Goal: Information Seeking & Learning: Check status

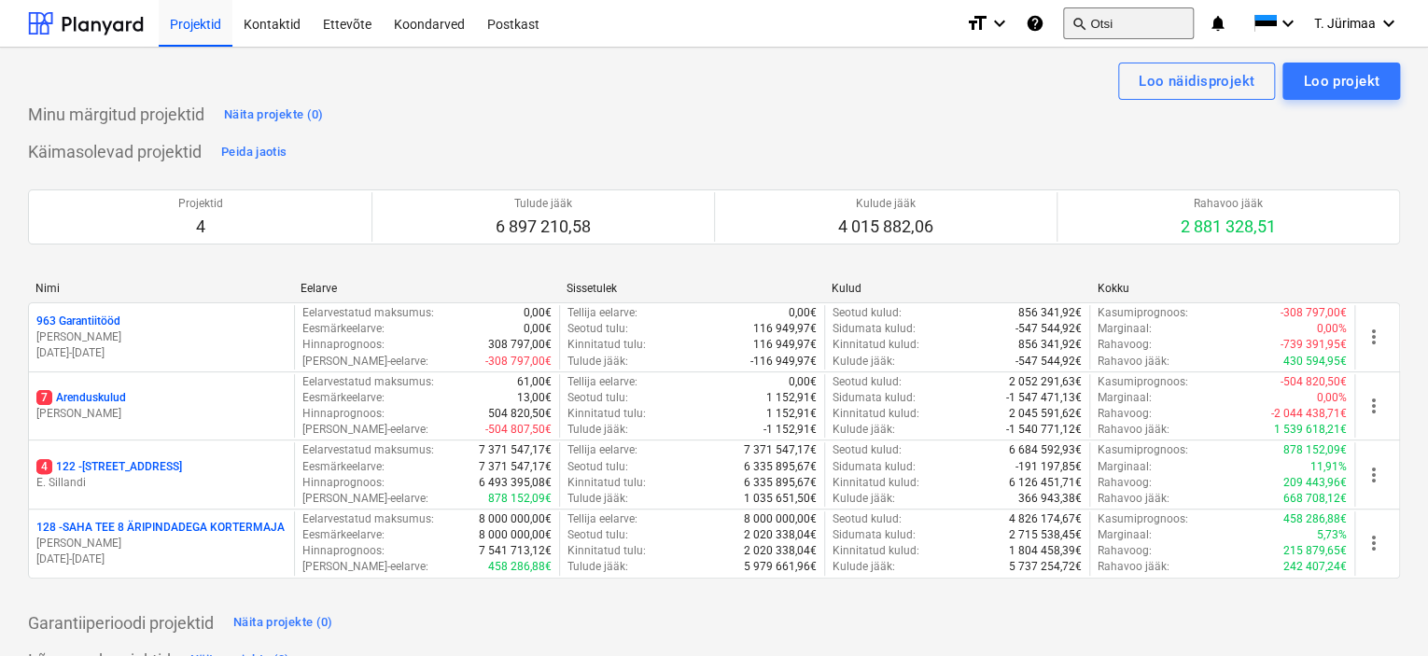
click at [1092, 31] on button "search Otsi" at bounding box center [1128, 23] width 131 height 32
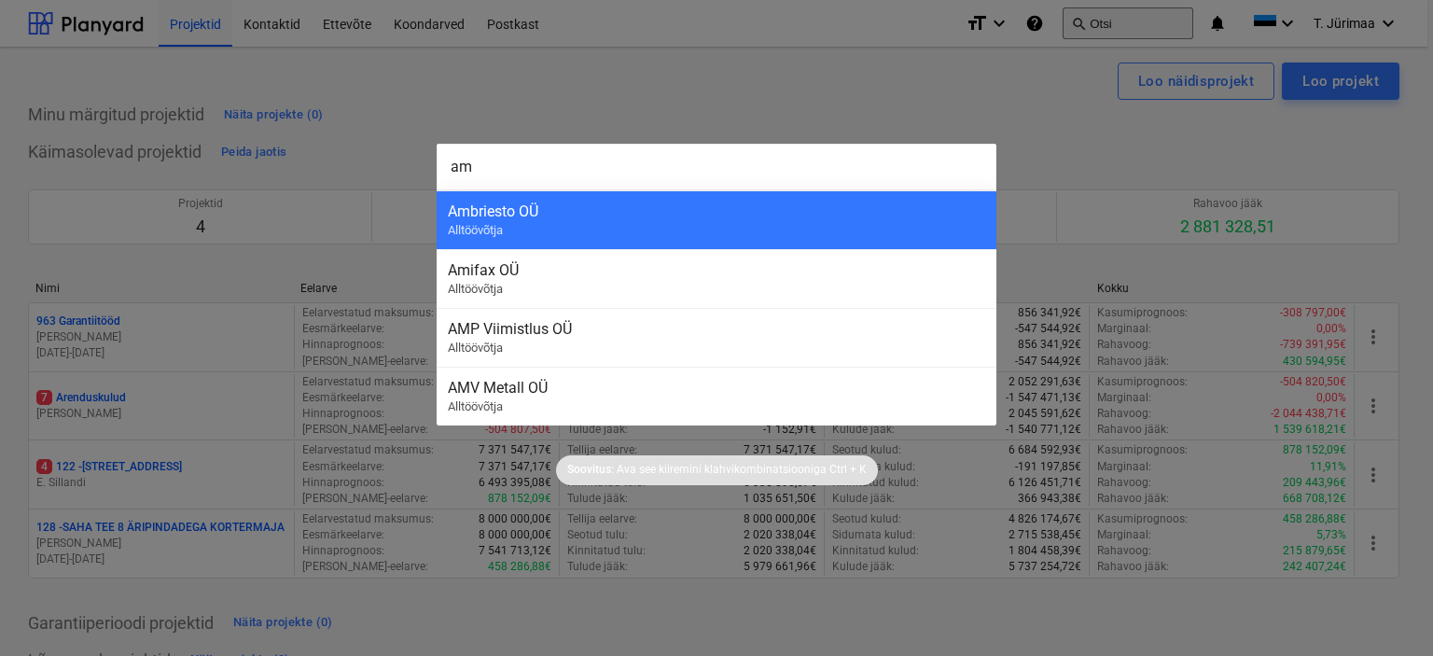
type input "ami"
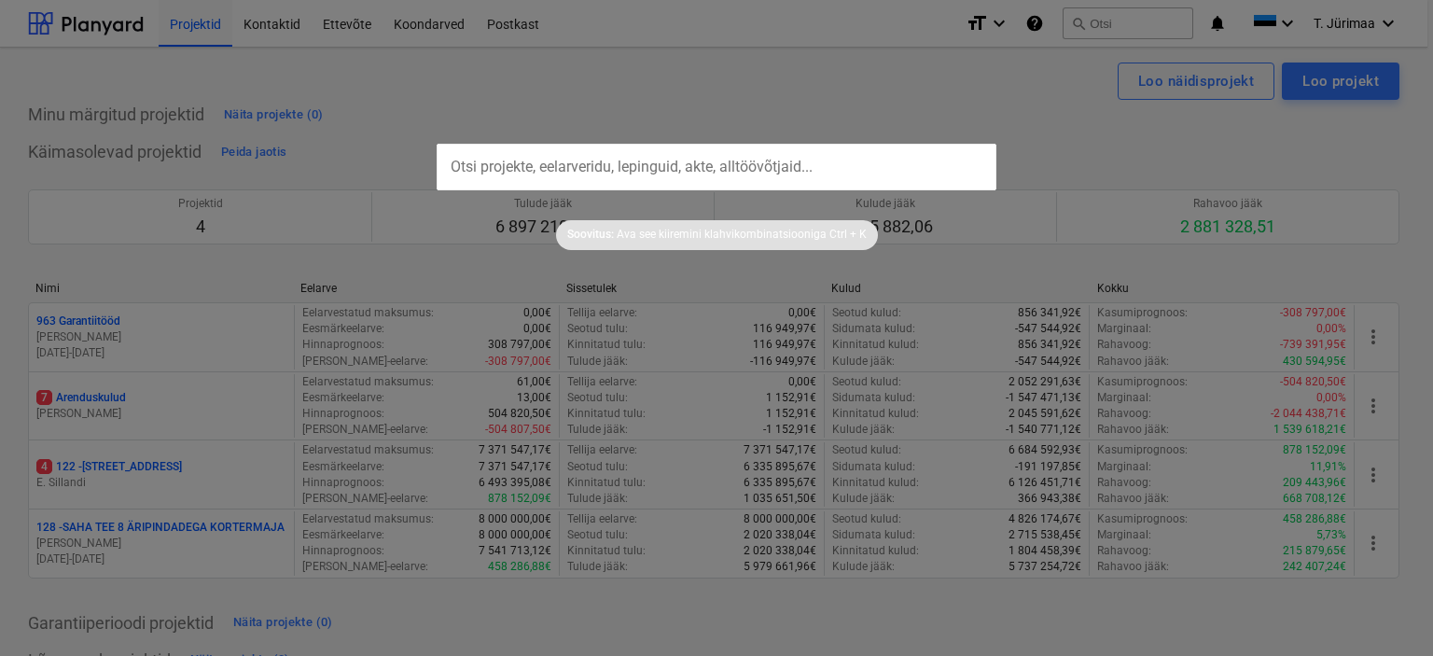
click at [610, 220] on div "Soovitus: Ava see kiiremini klahvikombinatsiooniga Ctrl + K" at bounding box center [717, 235] width 322 height 30
click at [638, 172] on input "text" at bounding box center [717, 167] width 560 height 47
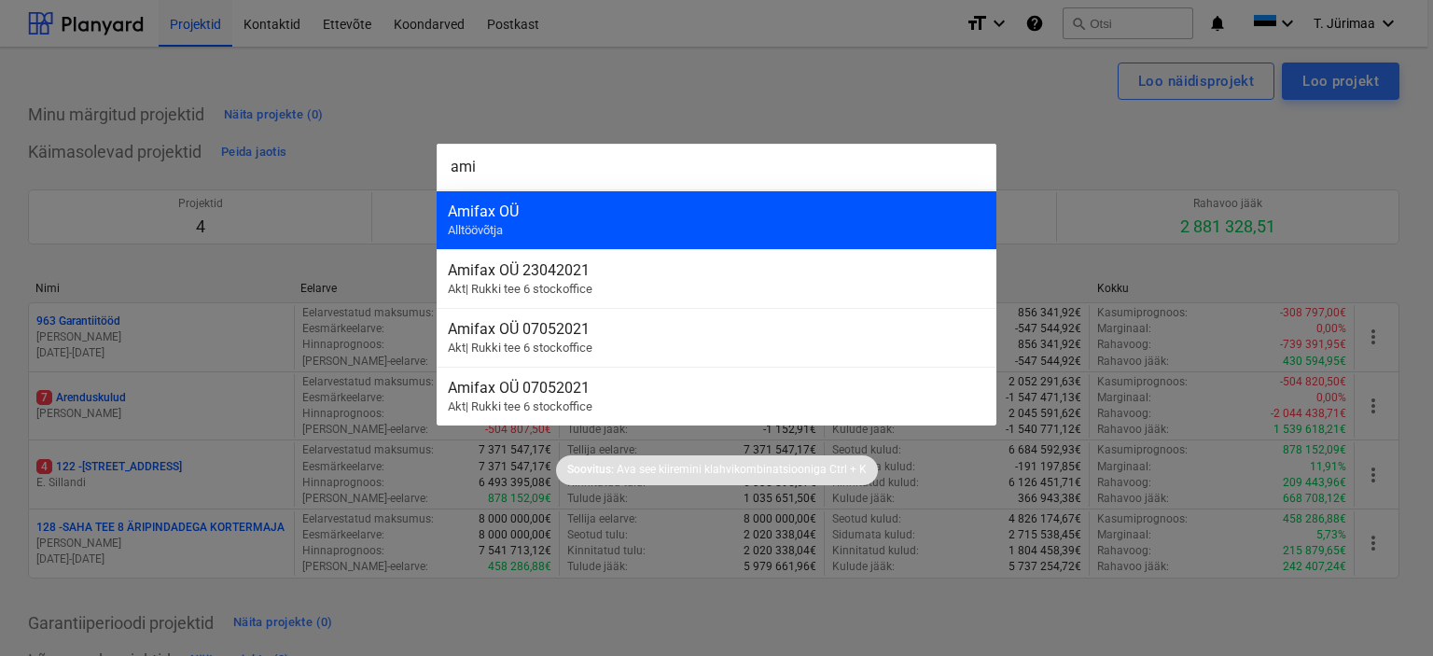
type input "ami"
click at [523, 238] on div "Amifax OÜ Alltöövõtja" at bounding box center [717, 219] width 560 height 59
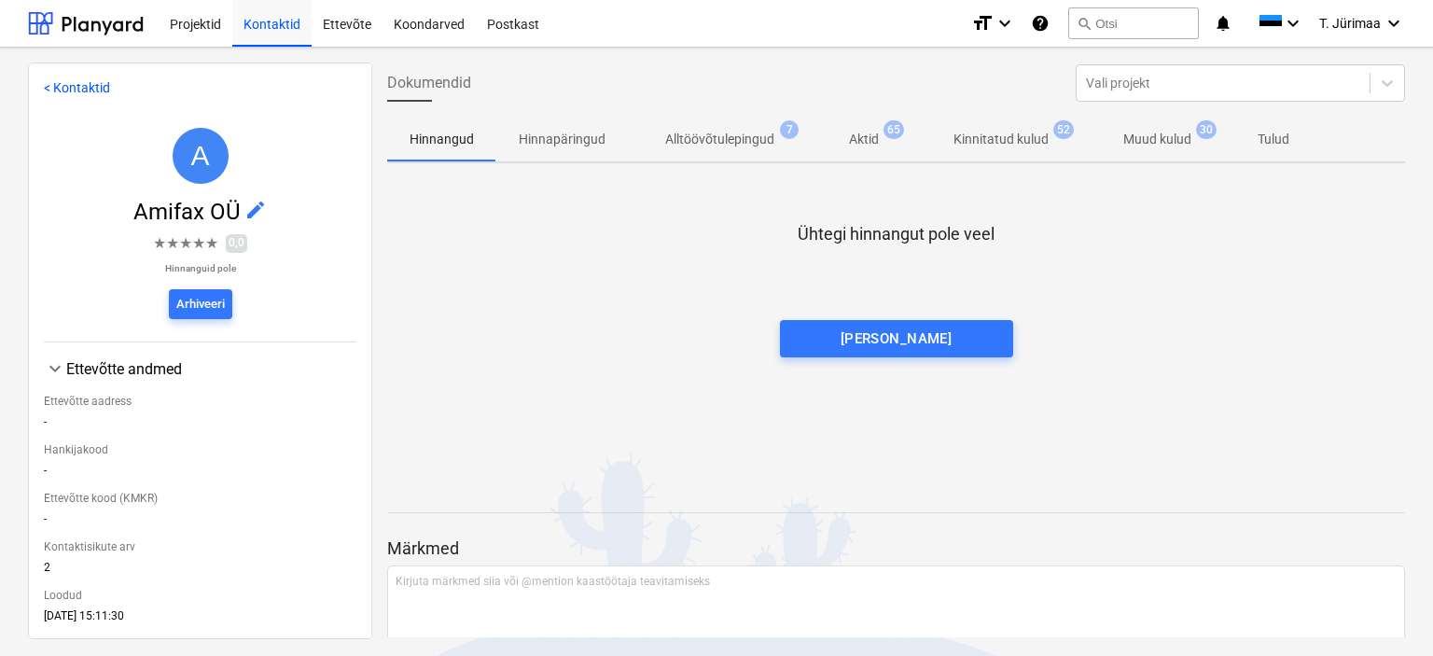
click at [1002, 146] on p "Kinnitatud kulud" at bounding box center [1001, 140] width 95 height 20
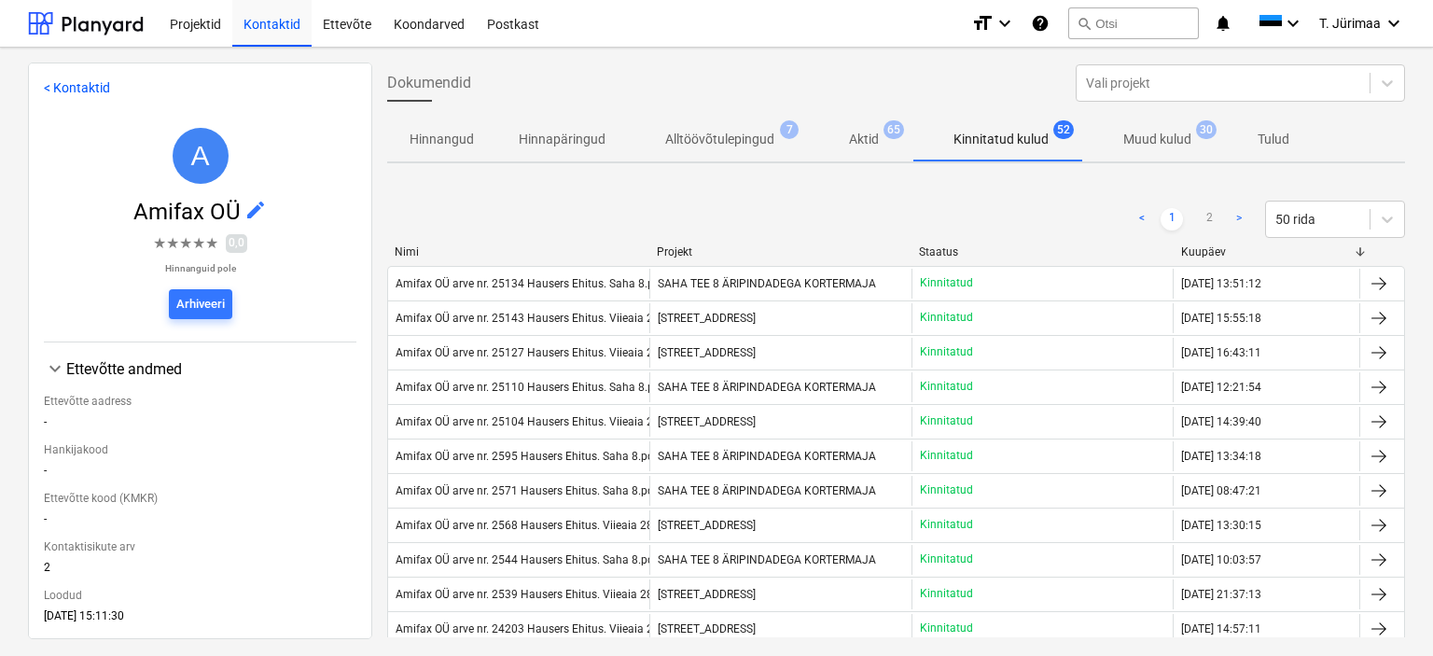
click at [1217, 245] on div "Kuupäev" at bounding box center [1267, 251] width 172 height 13
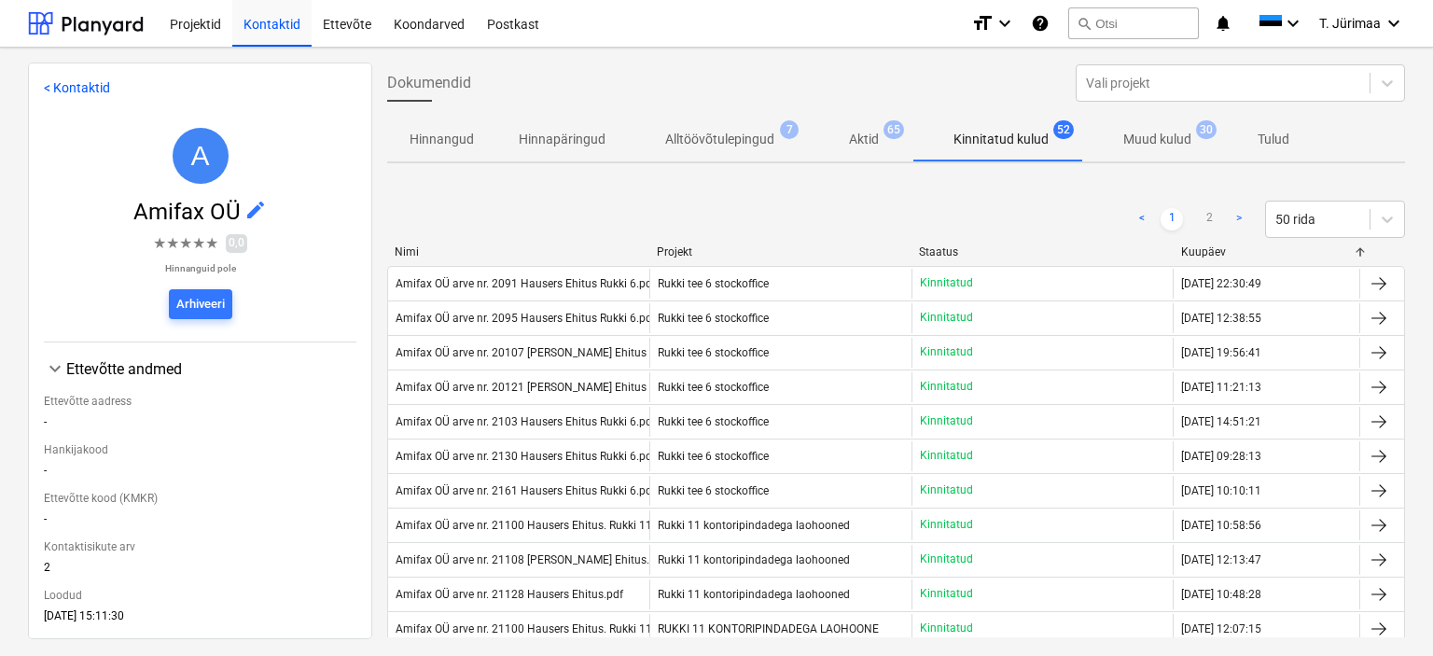
click at [1217, 245] on div "Kuupäev" at bounding box center [1267, 251] width 172 height 13
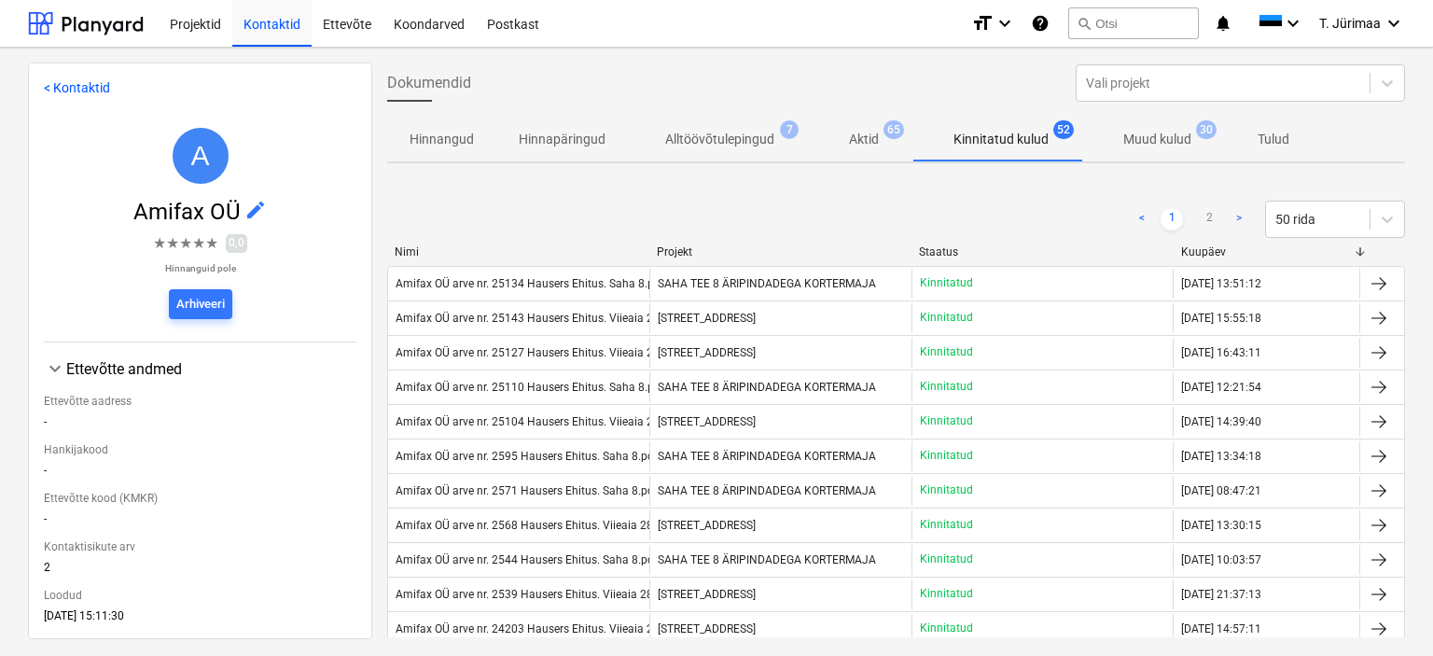
click at [1139, 154] on span "Muud kulud 30" at bounding box center [1157, 139] width 143 height 34
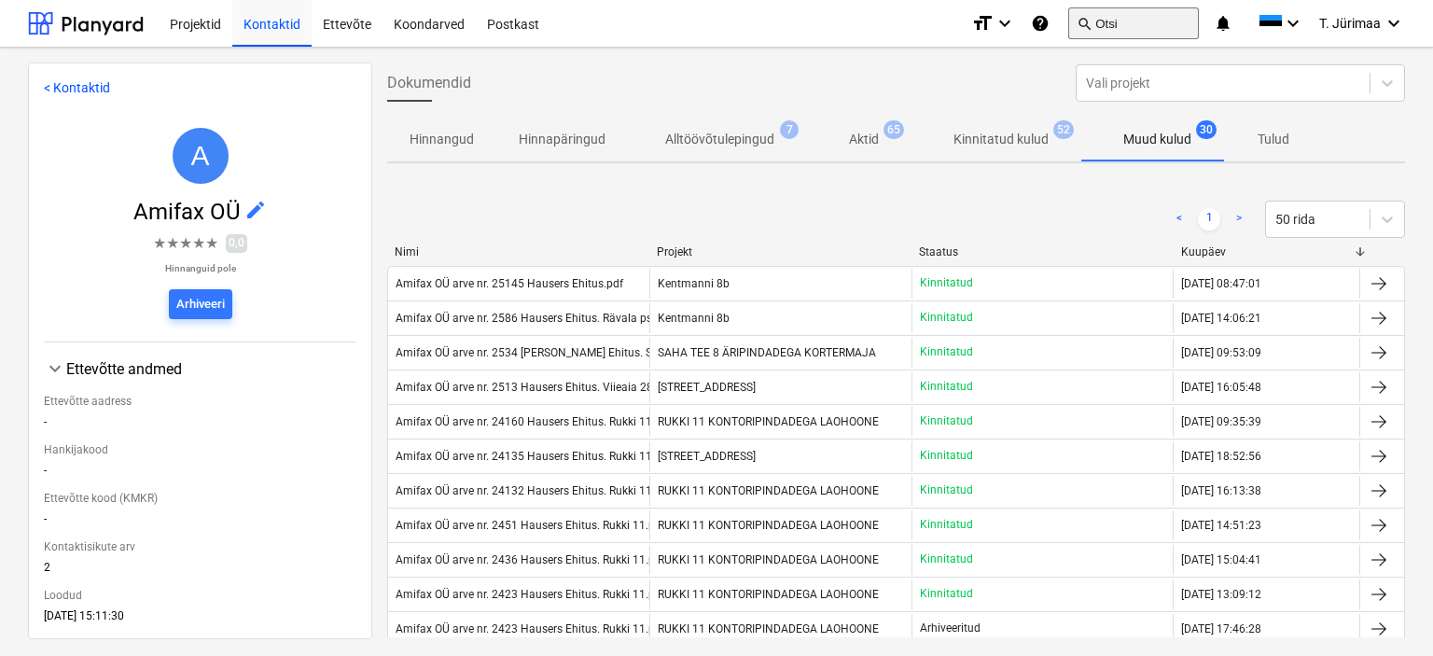
click at [1127, 29] on button "search Otsi" at bounding box center [1133, 23] width 131 height 32
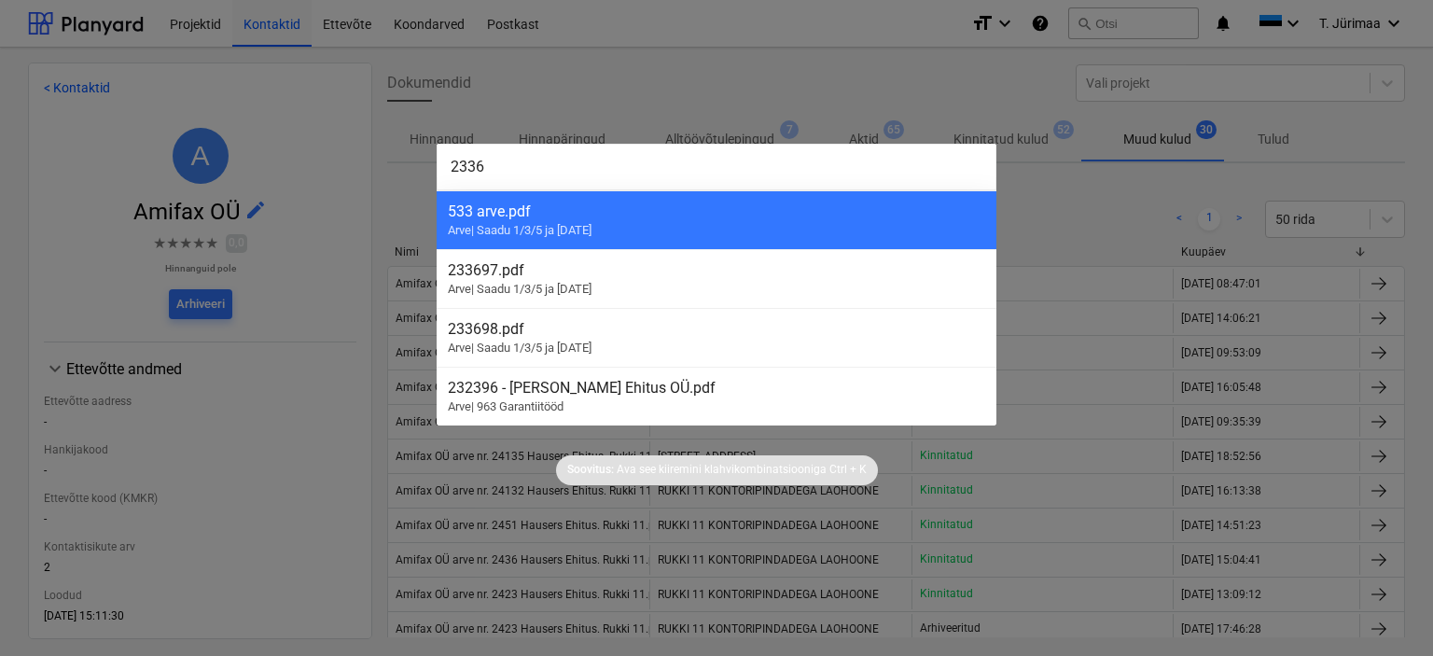
type input "2336"
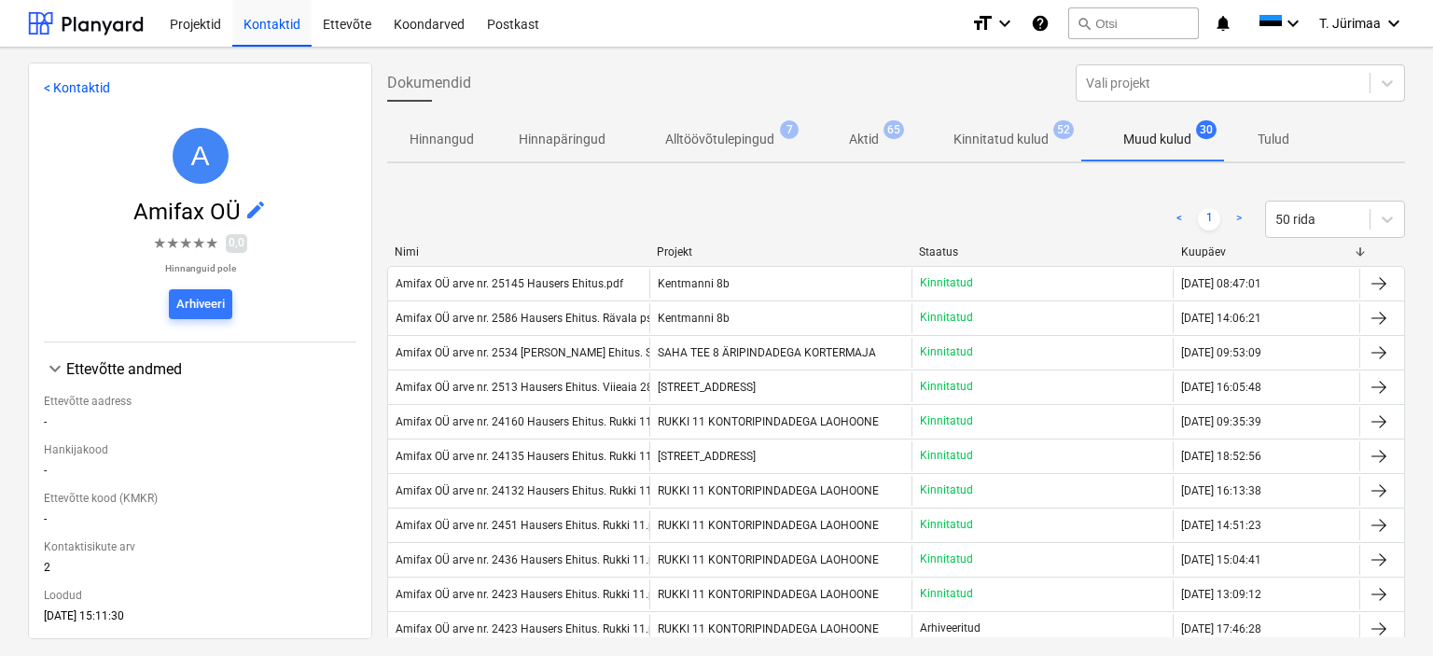
click at [941, 138] on span "Kinnitatud kulud 52" at bounding box center [1001, 140] width 125 height 20
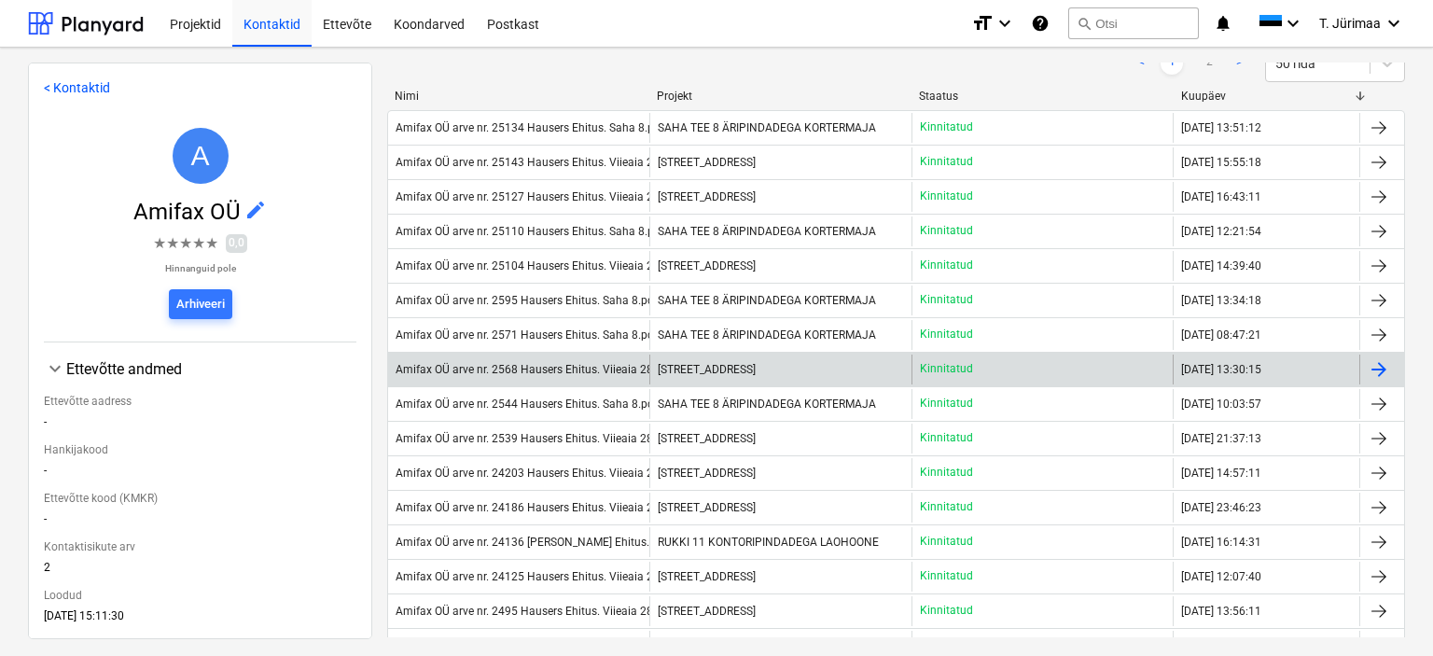
scroll to position [163, 0]
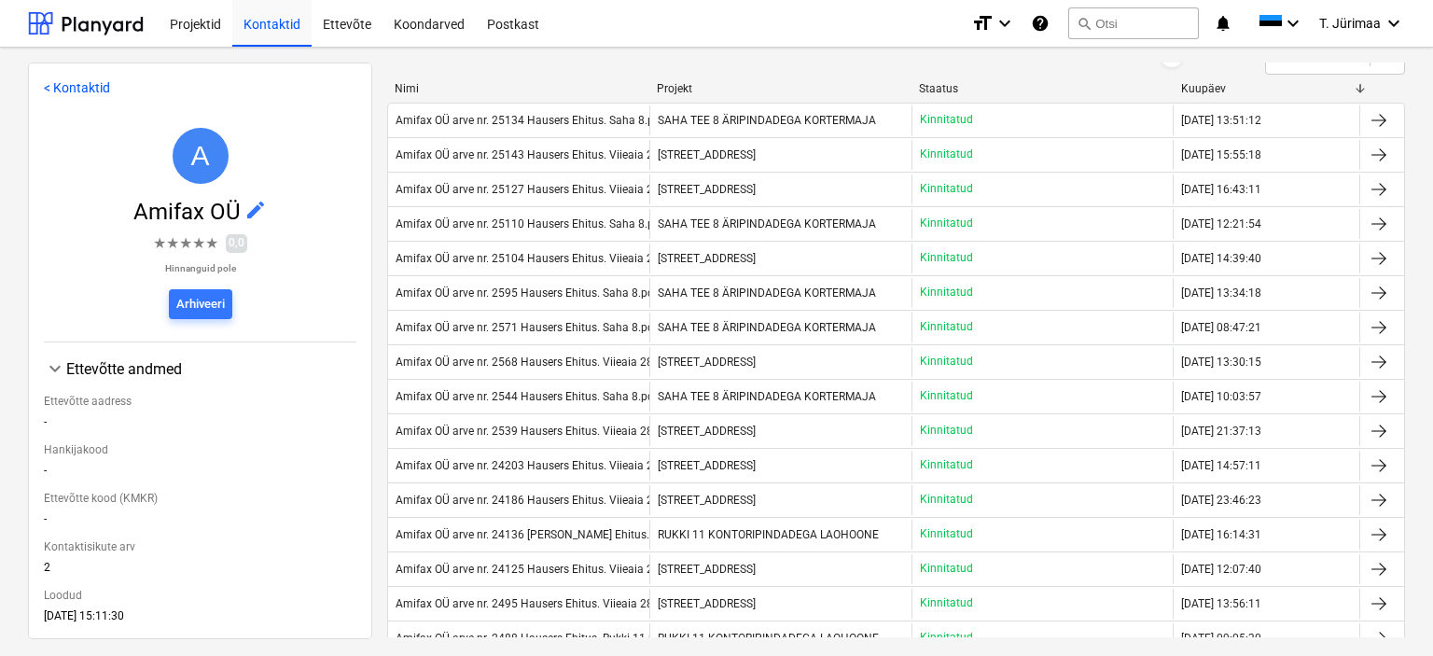
click at [1208, 90] on div "Kuupäev" at bounding box center [1267, 88] width 172 height 13
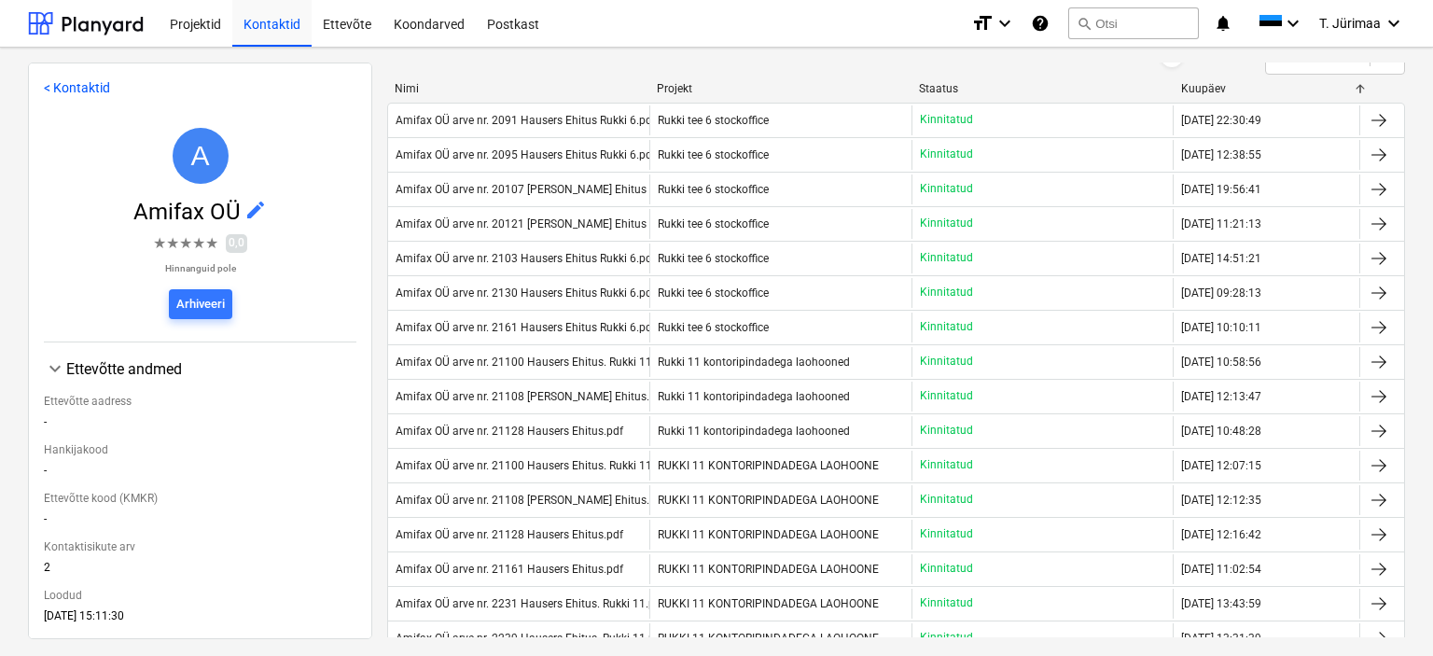
click at [1208, 90] on div "Kuupäev" at bounding box center [1267, 88] width 172 height 13
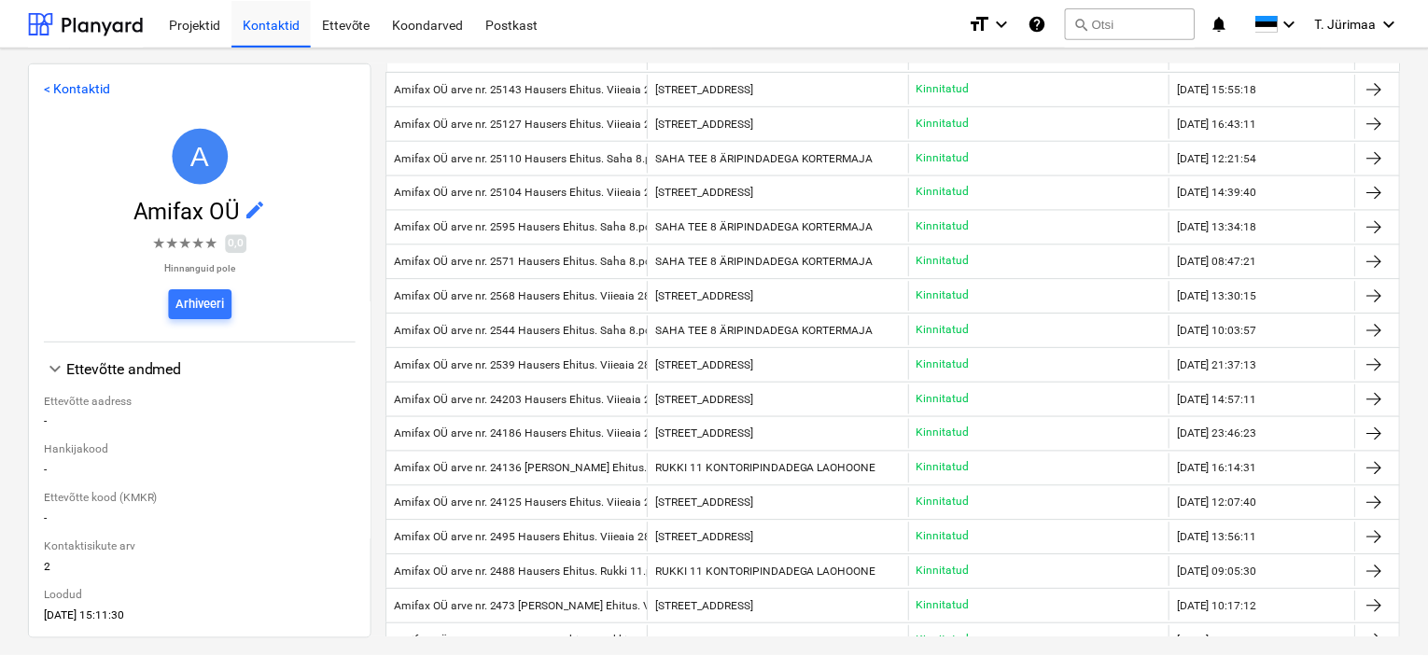
scroll to position [0, 0]
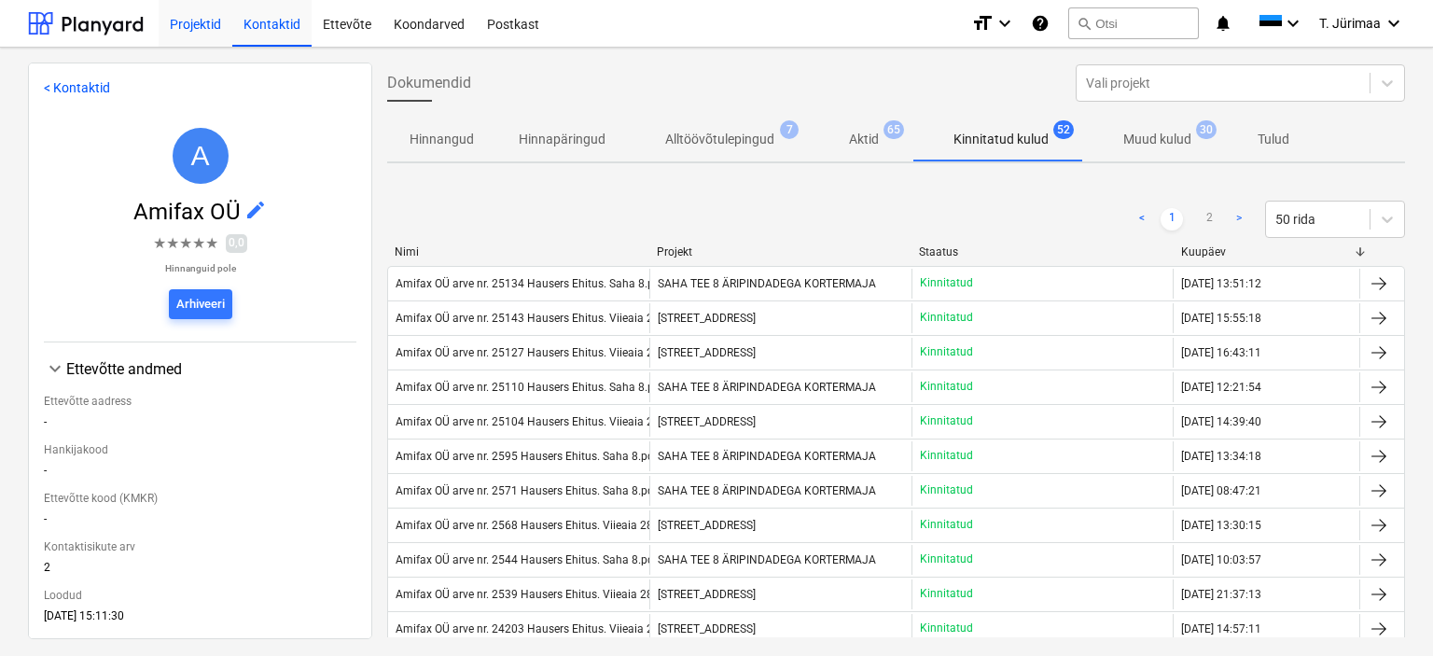
click at [196, 36] on div "Projektid" at bounding box center [196, 23] width 74 height 48
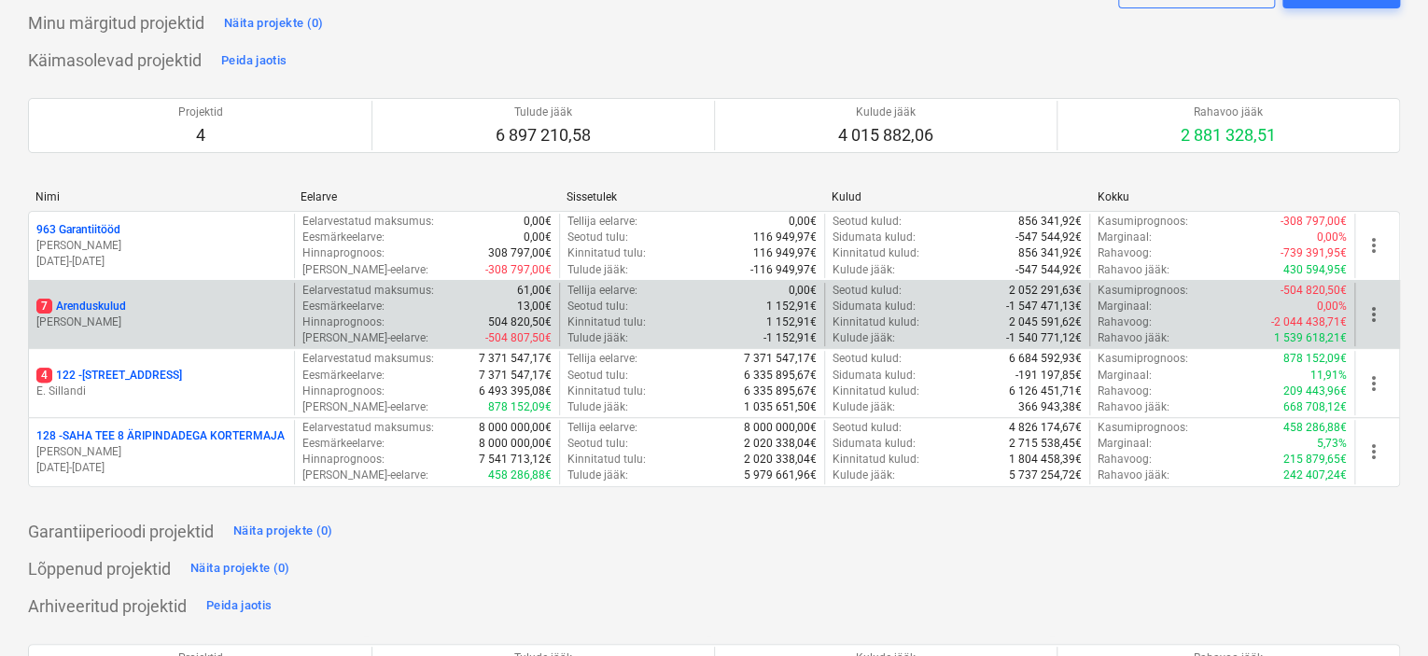
scroll to position [93, 0]
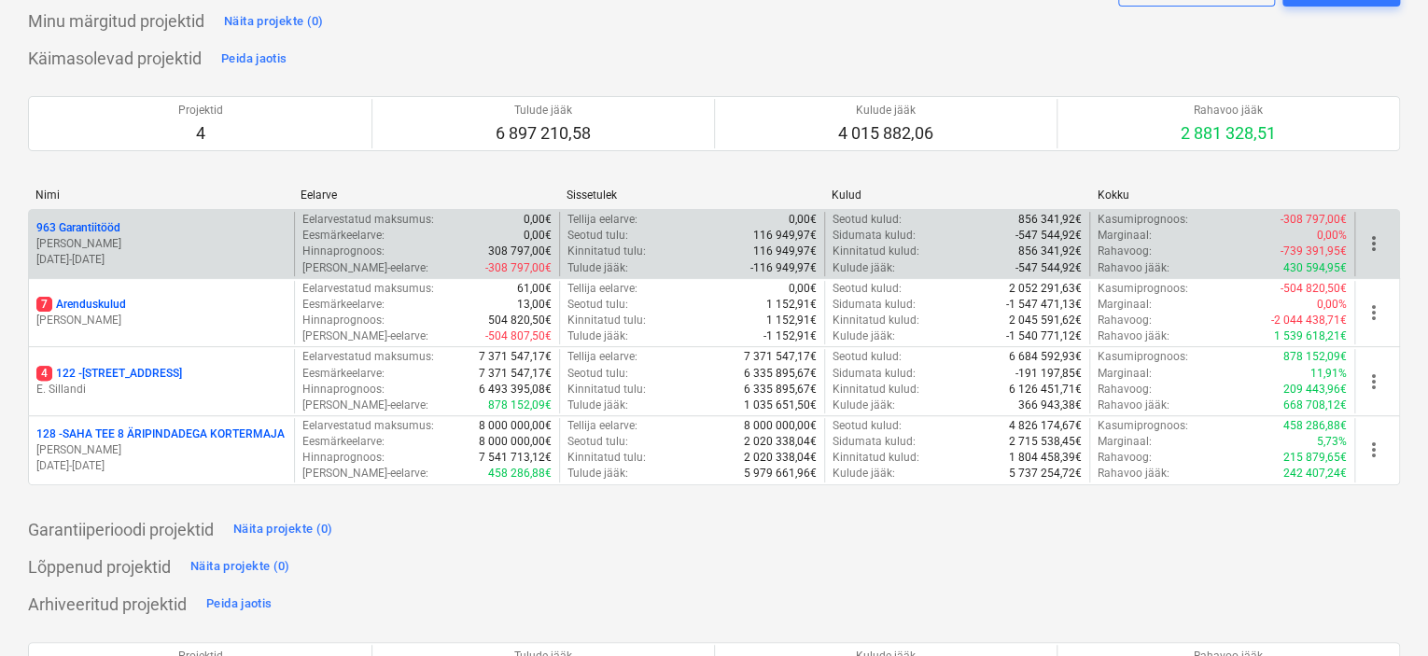
click at [104, 224] on p "963 Garantiitööd" at bounding box center [78, 228] width 84 height 16
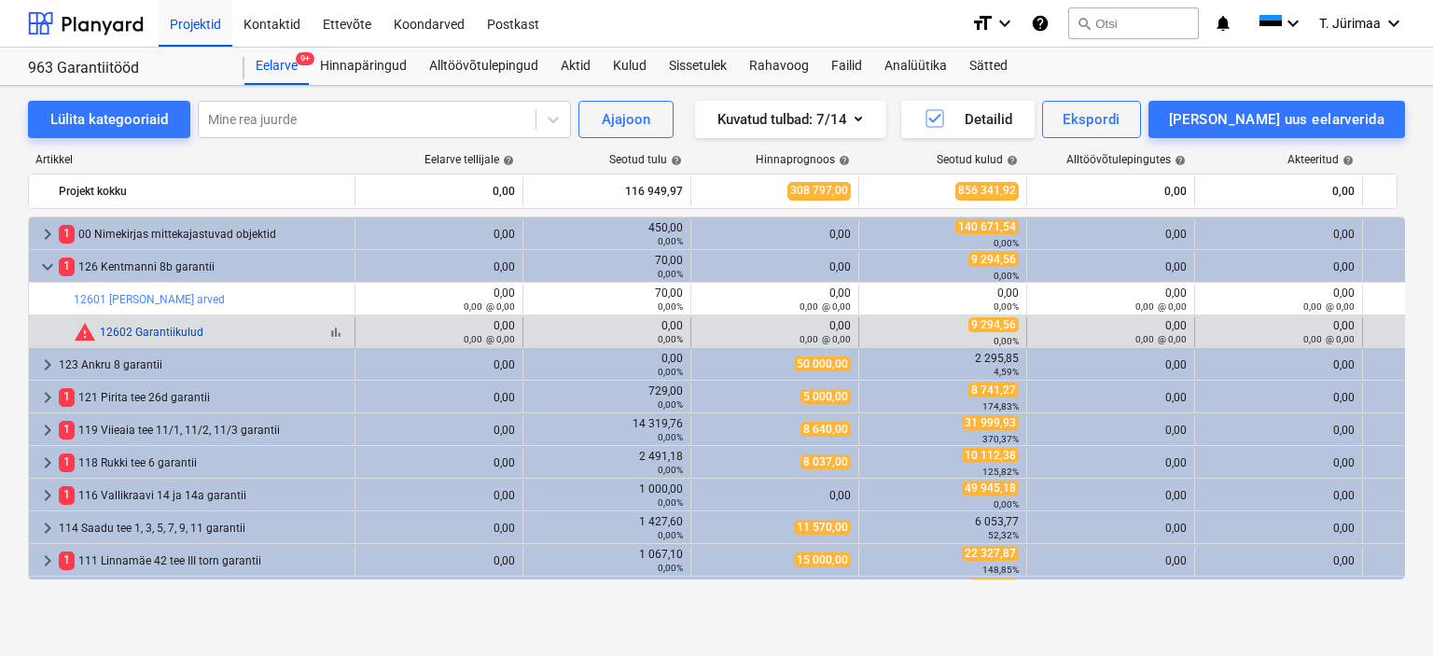
click at [182, 333] on link "12602 Garantiikulud" at bounding box center [152, 332] width 104 height 13
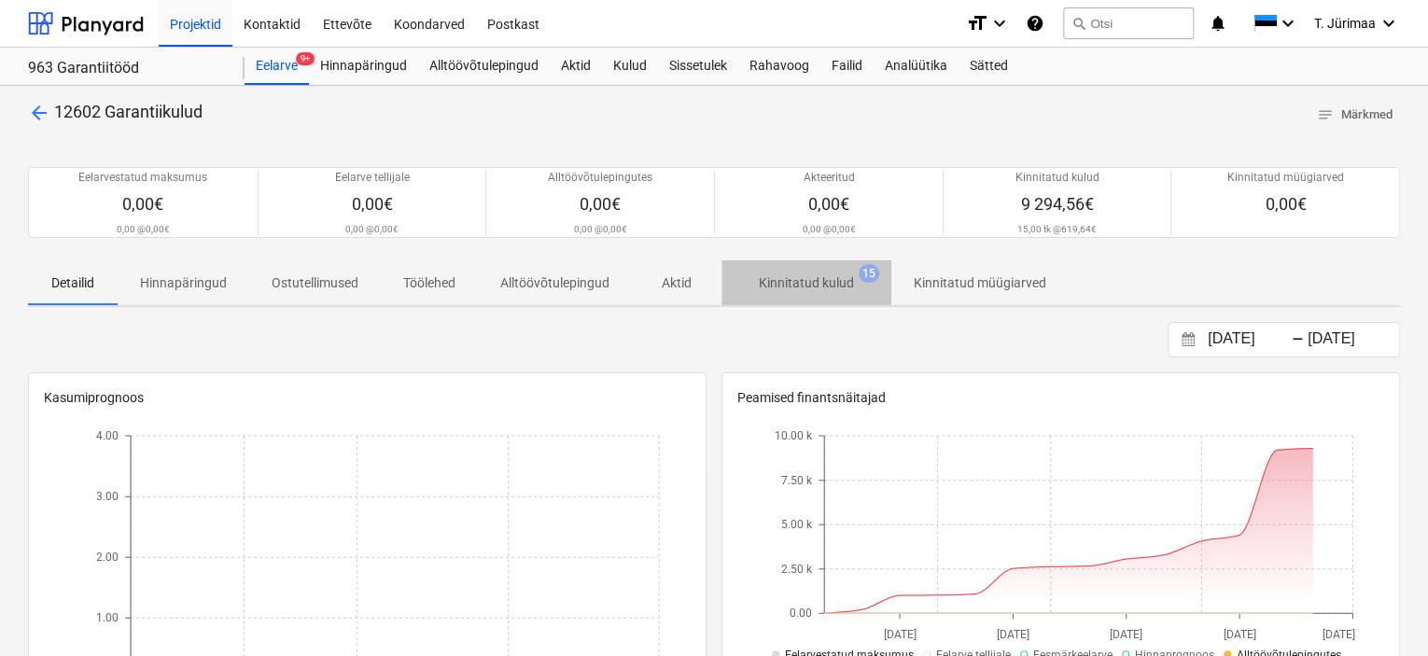
click at [758, 275] on span "Kinnitatud kulud 15" at bounding box center [806, 283] width 125 height 20
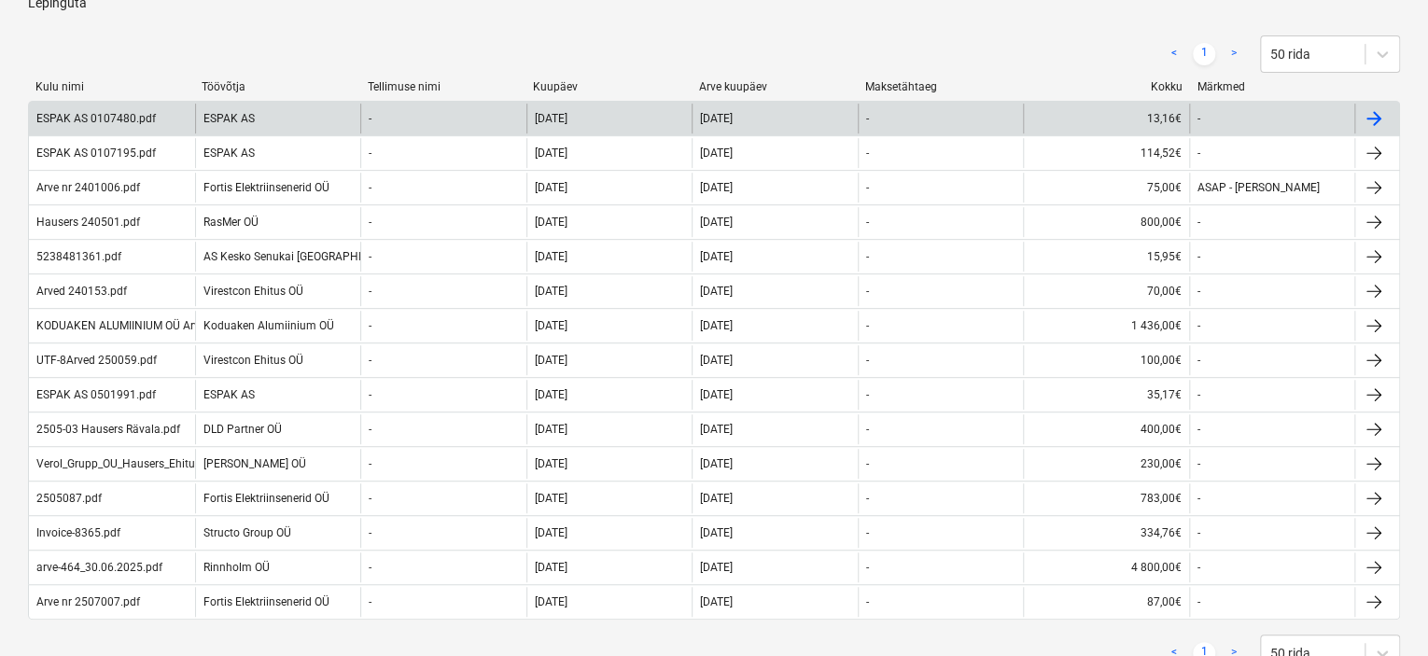
scroll to position [328, 0]
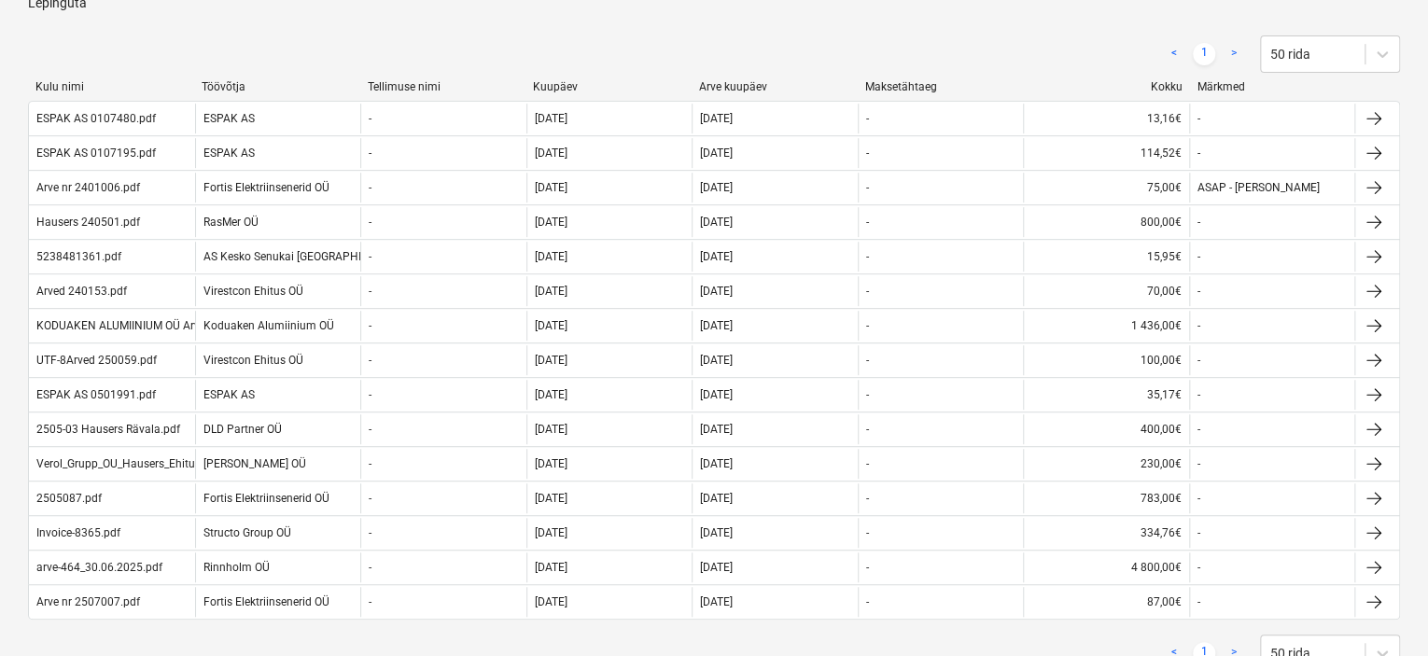
click at [1231, 58] on link ">" at bounding box center [1233, 54] width 22 height 22
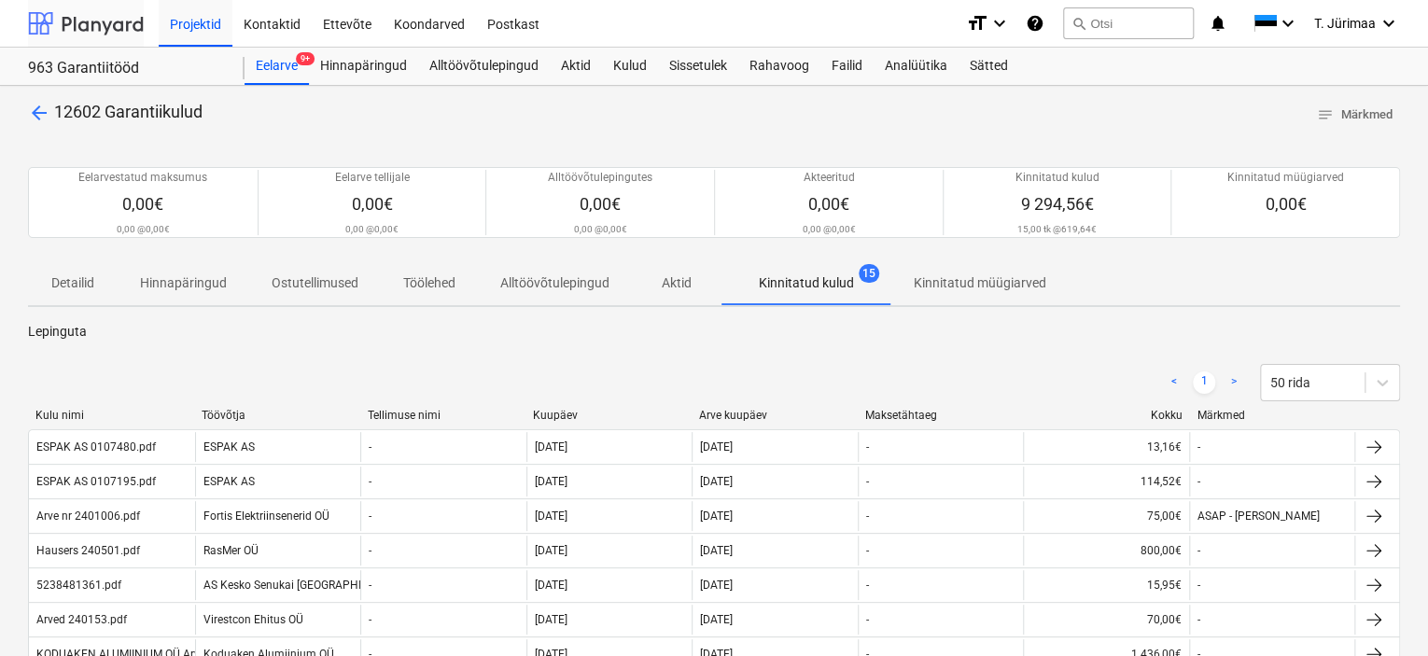
click at [120, 21] on div at bounding box center [86, 23] width 116 height 47
